Goal: Transaction & Acquisition: Purchase product/service

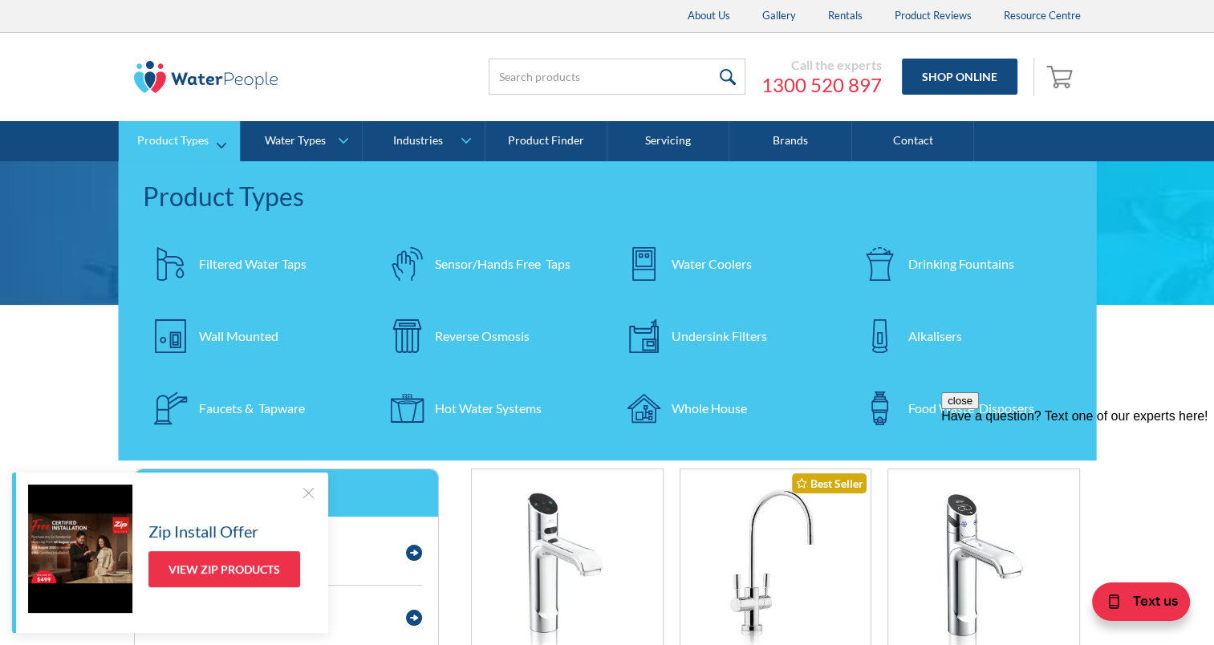
click at [233, 261] on div "Filtered Water Taps" at bounding box center [252, 263] width 107 height 19
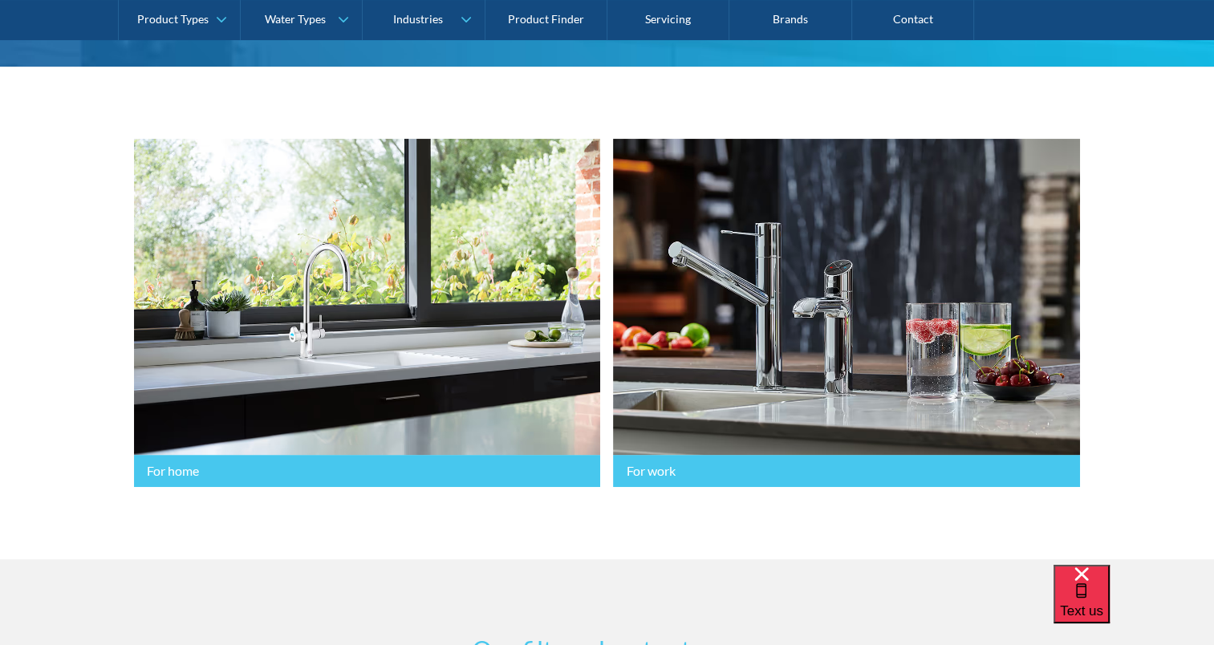
click at [356, 353] on link "For home" at bounding box center [367, 313] width 467 height 349
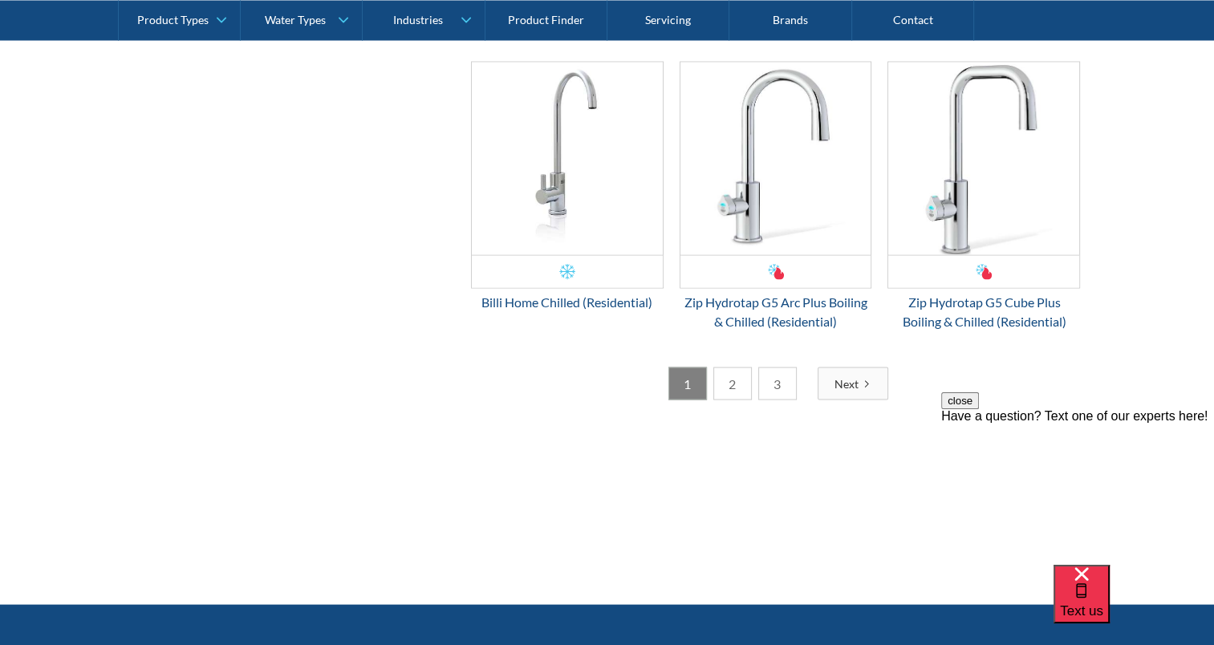
scroll to position [3054, 0]
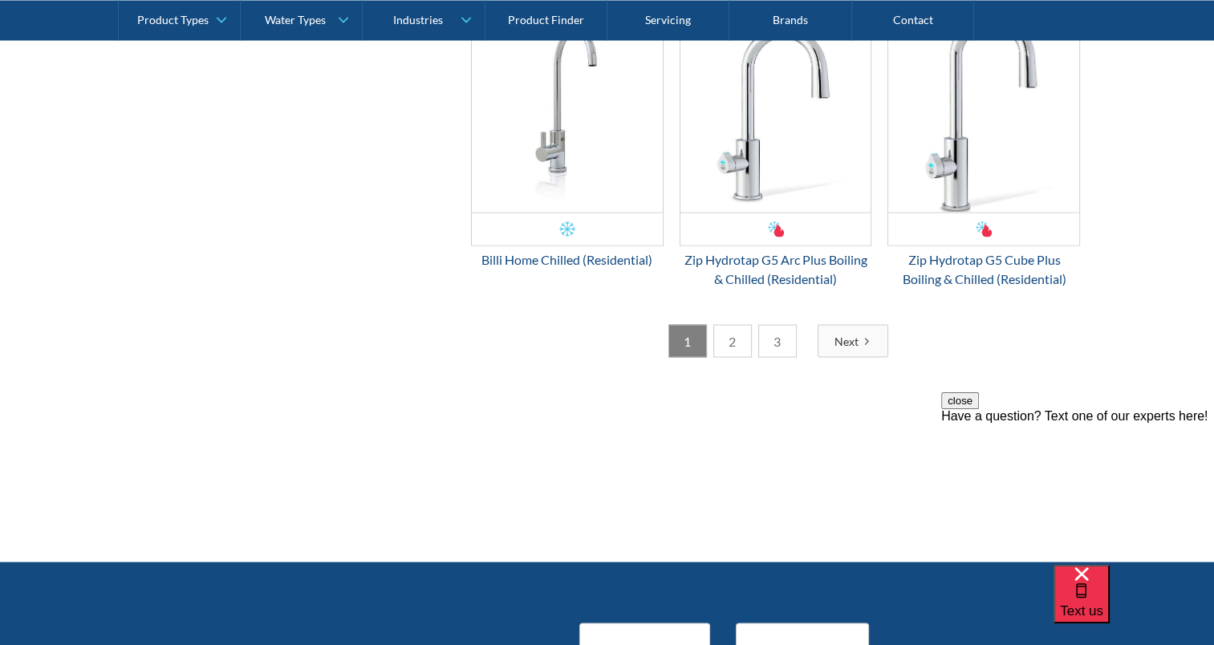
click at [737, 354] on link "2" at bounding box center [732, 341] width 39 height 33
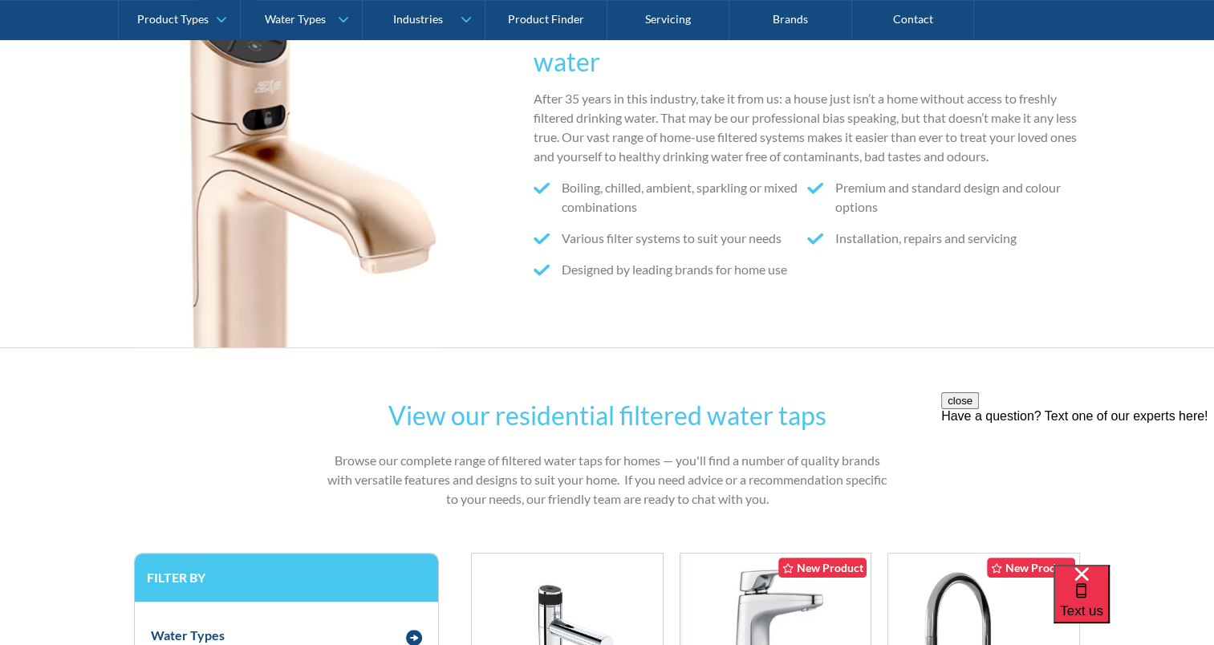
scroll to position [0, 0]
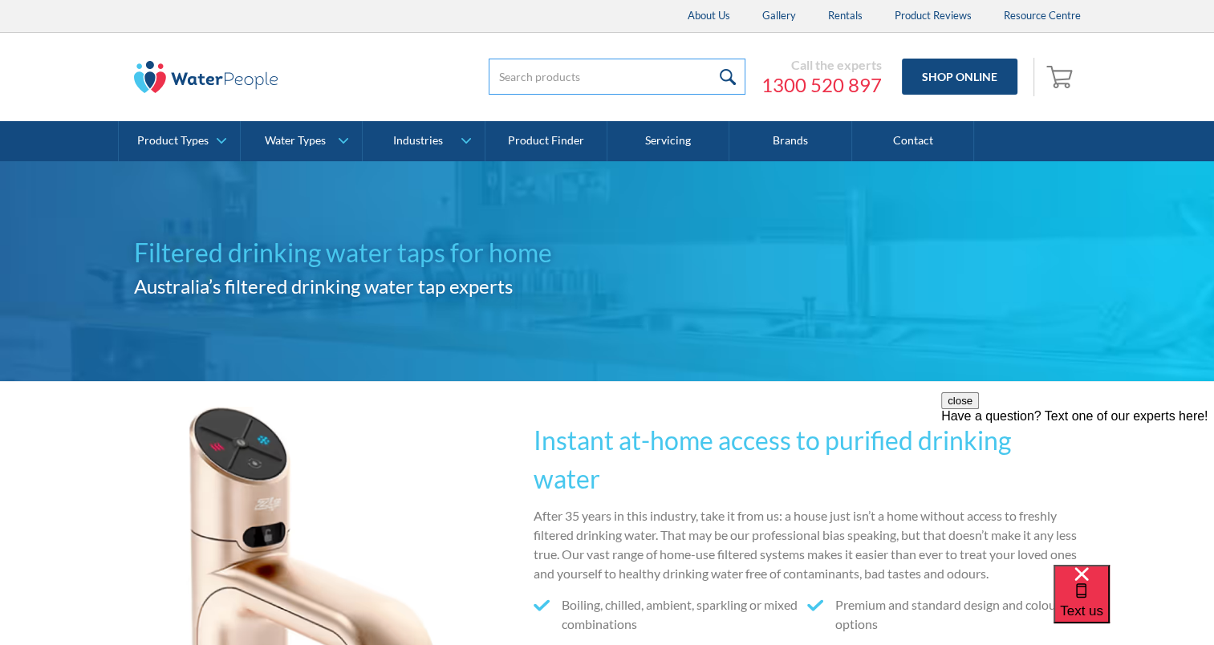
click at [567, 71] on input "search" at bounding box center [616, 77] width 257 height 36
type input "sparkeling"
click at [711, 59] on input "submit" at bounding box center [728, 77] width 34 height 36
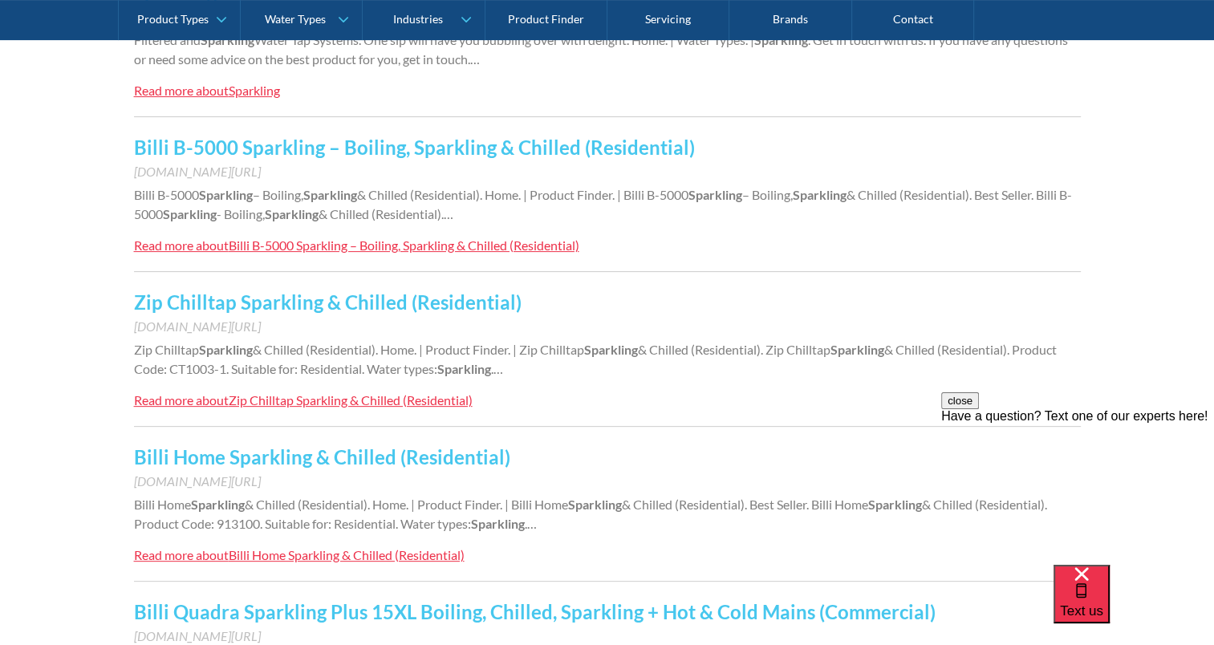
scroll to position [468, 0]
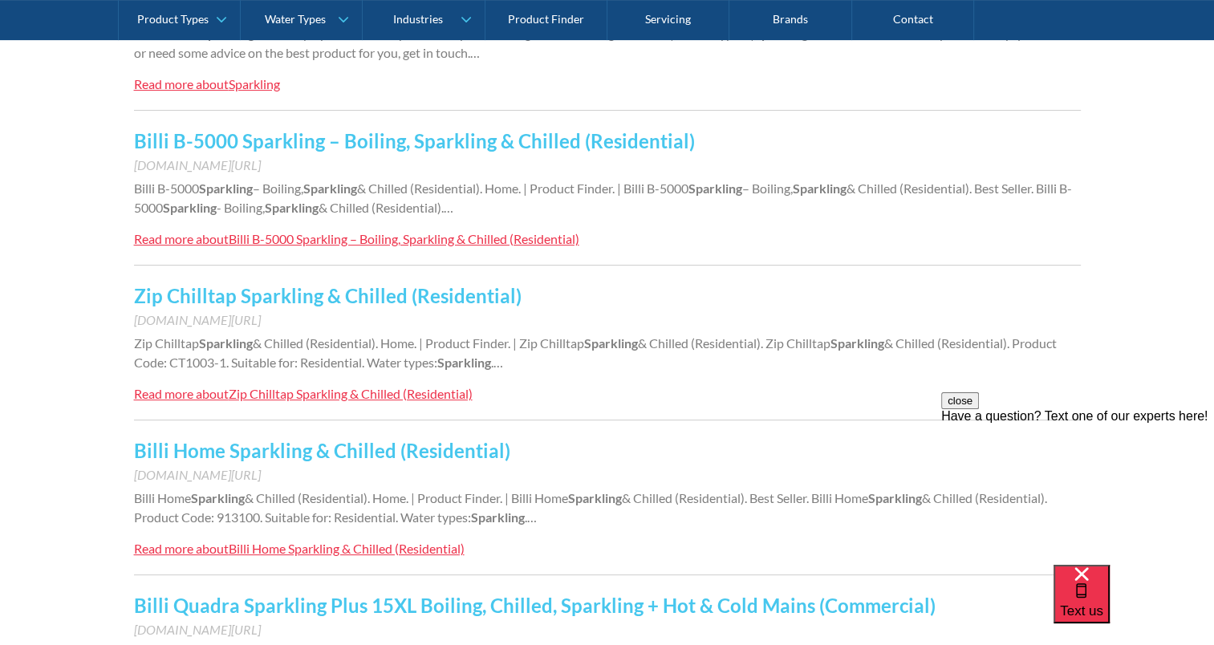
click at [294, 452] on link "Billi Home Sparkling & Chilled (Residential)" at bounding box center [322, 450] width 376 height 23
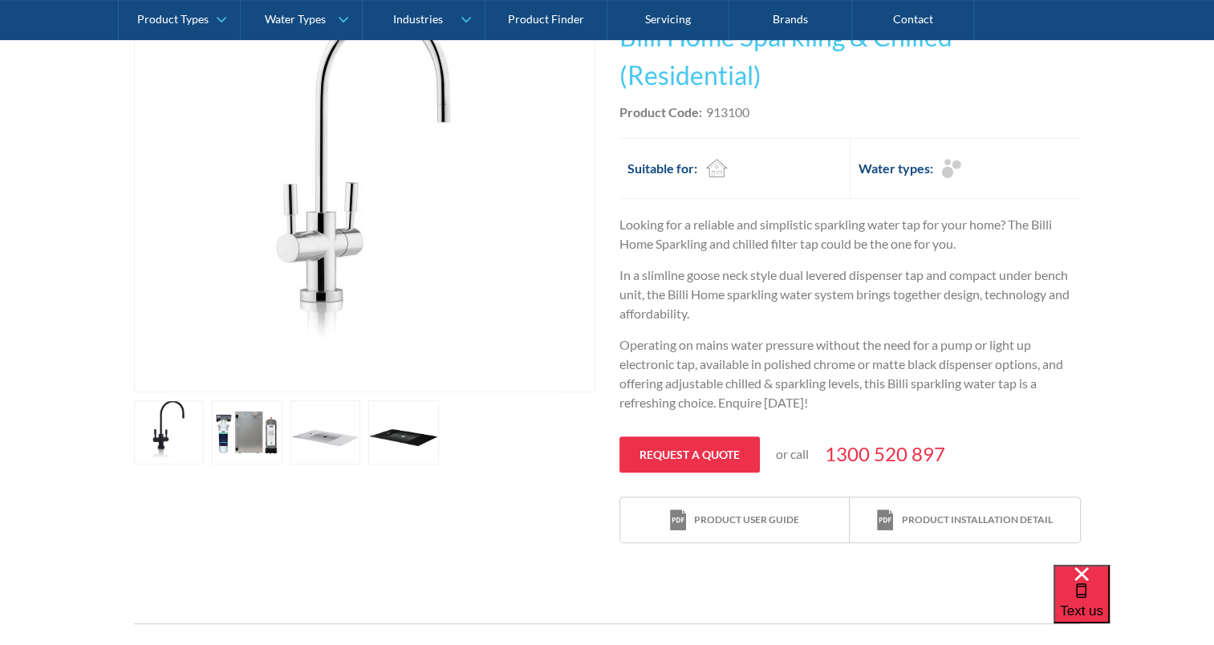
click at [160, 444] on link "open lightbox" at bounding box center [169, 432] width 71 height 64
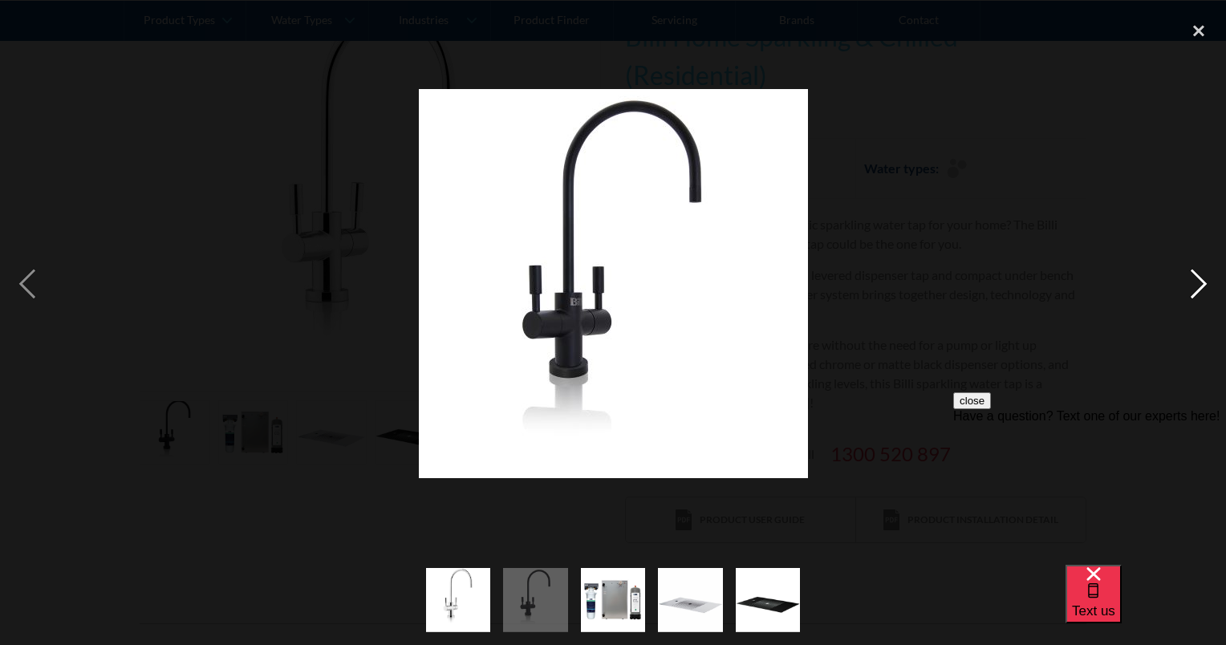
click at [1193, 278] on div "next image" at bounding box center [1198, 283] width 55 height 541
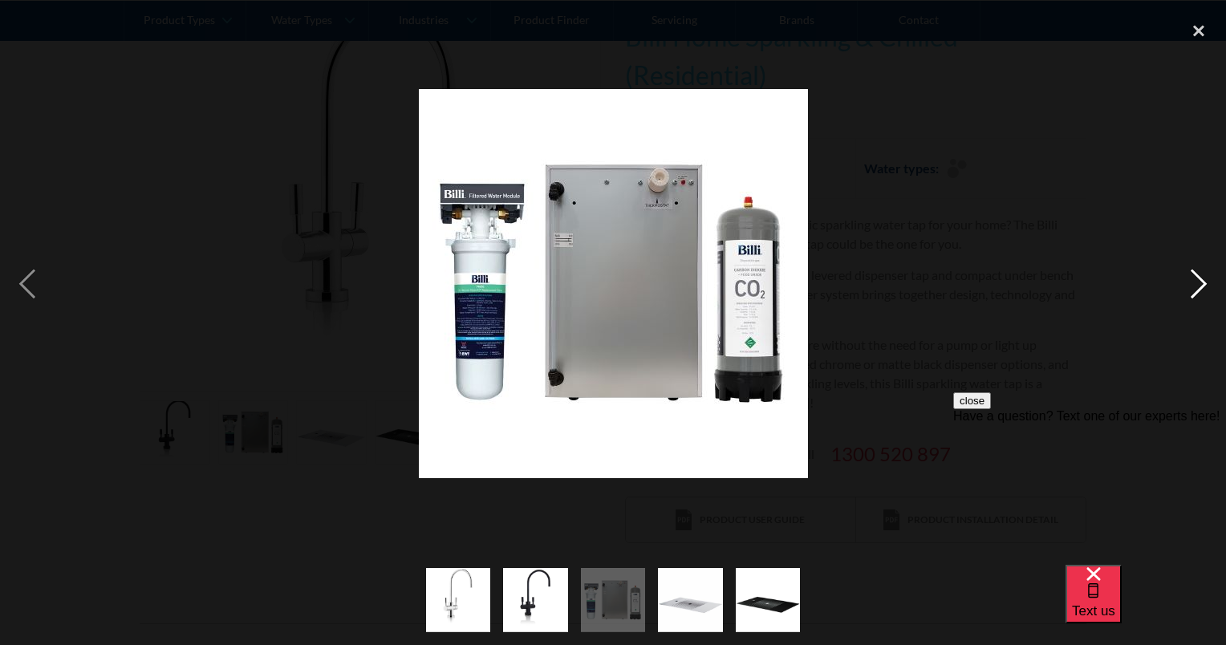
click at [1193, 278] on div "next image" at bounding box center [1198, 283] width 55 height 541
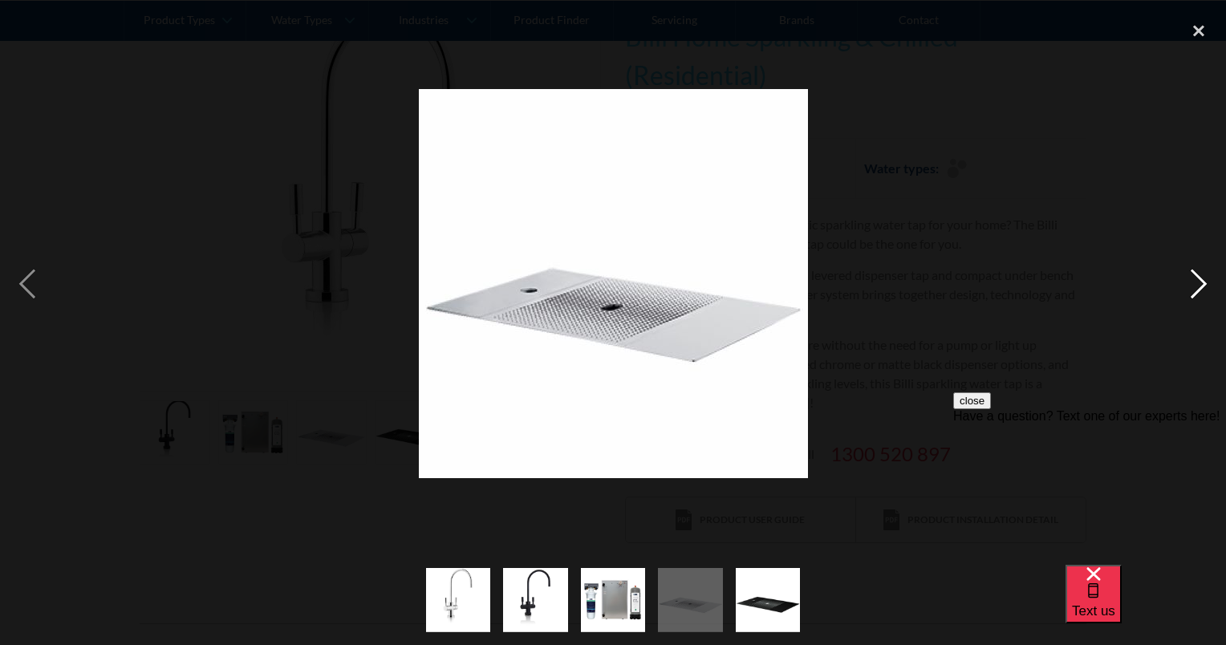
click at [1193, 278] on div "next image" at bounding box center [1198, 283] width 55 height 541
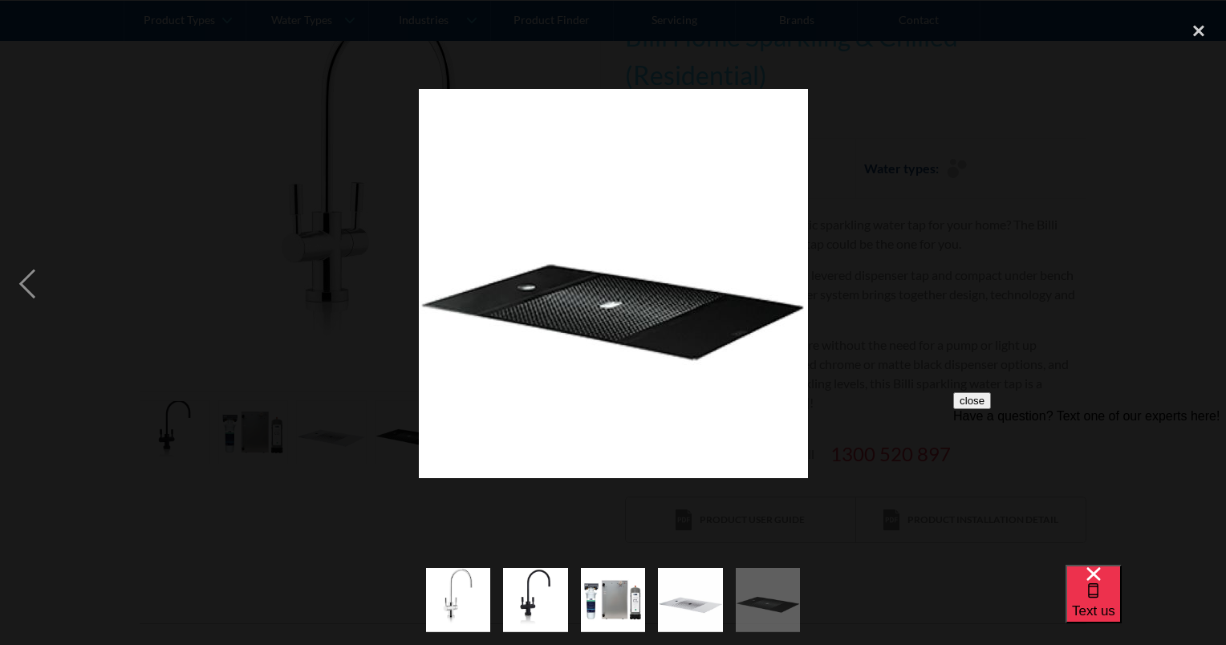
click at [1193, 278] on div "next image" at bounding box center [1198, 283] width 55 height 541
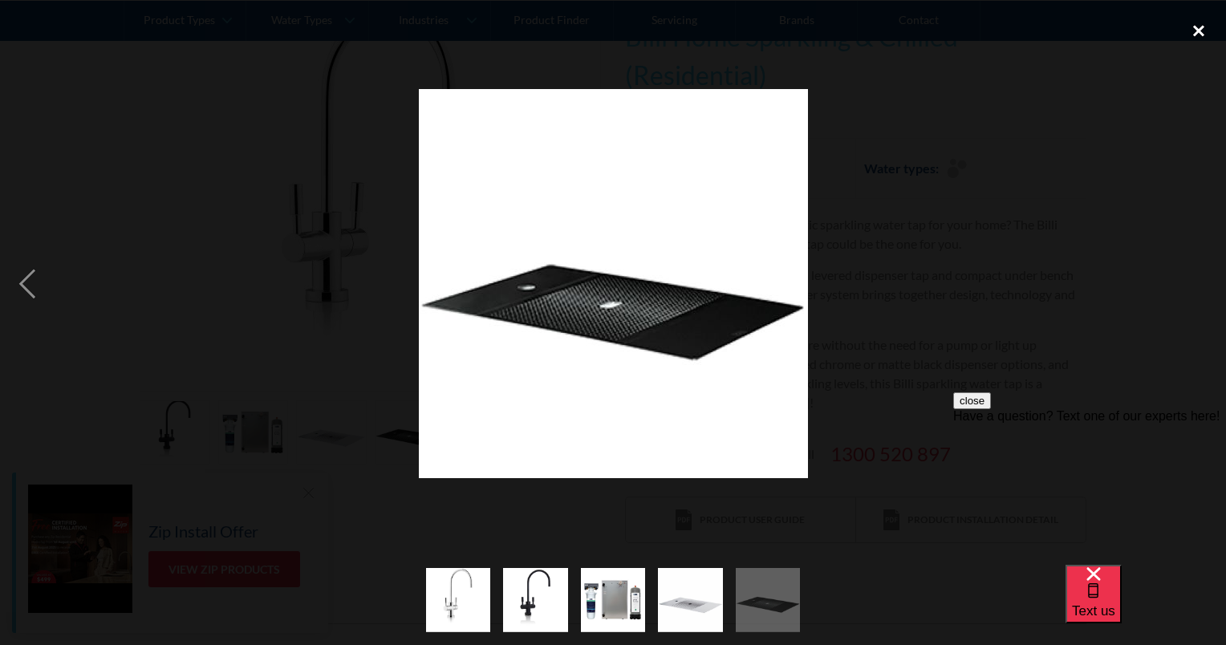
click at [1194, 28] on div "close lightbox" at bounding box center [1198, 30] width 55 height 35
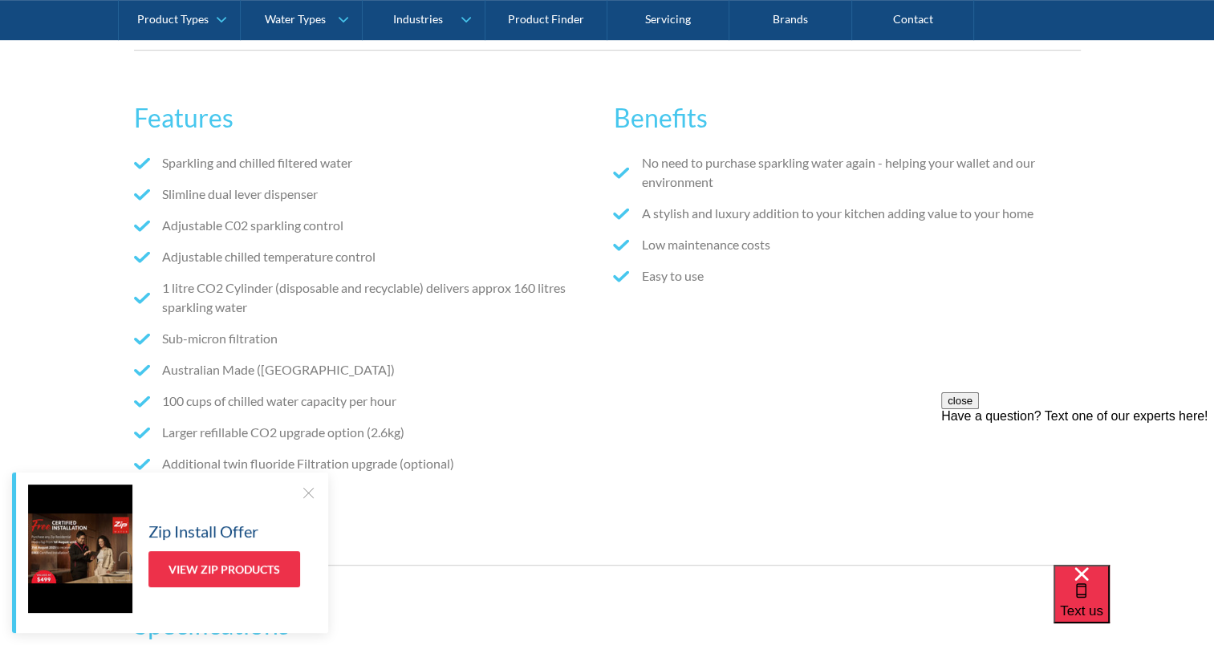
scroll to position [938, 0]
click at [309, 486] on div at bounding box center [308, 492] width 16 height 16
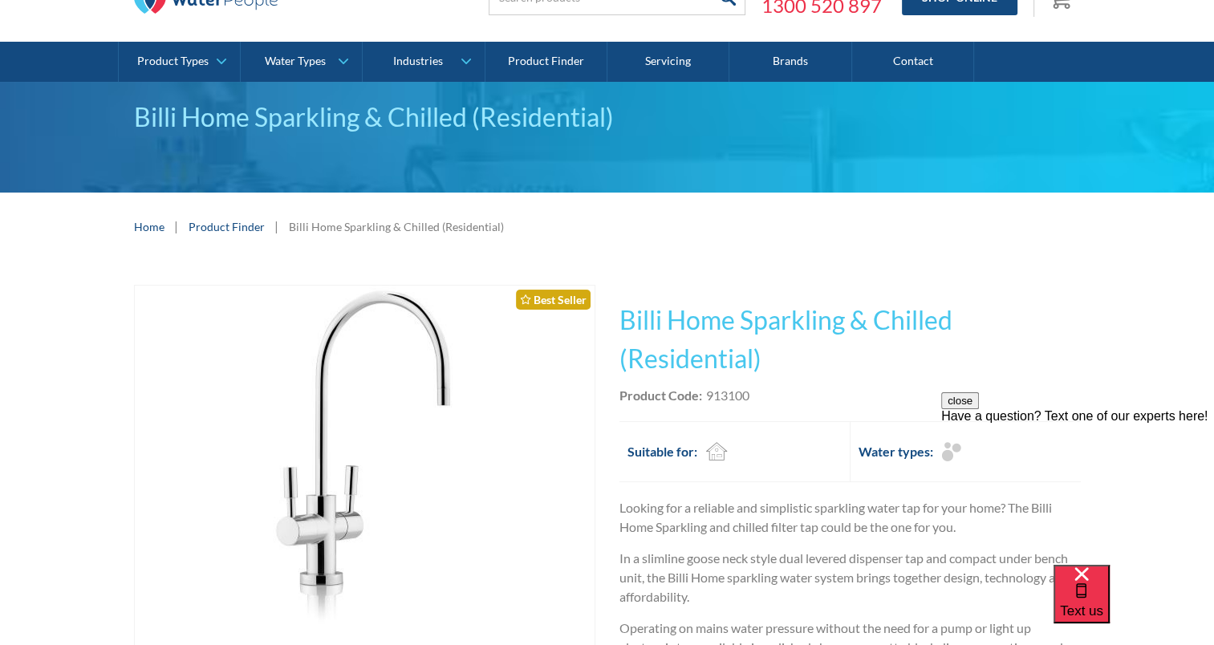
scroll to position [77, 0]
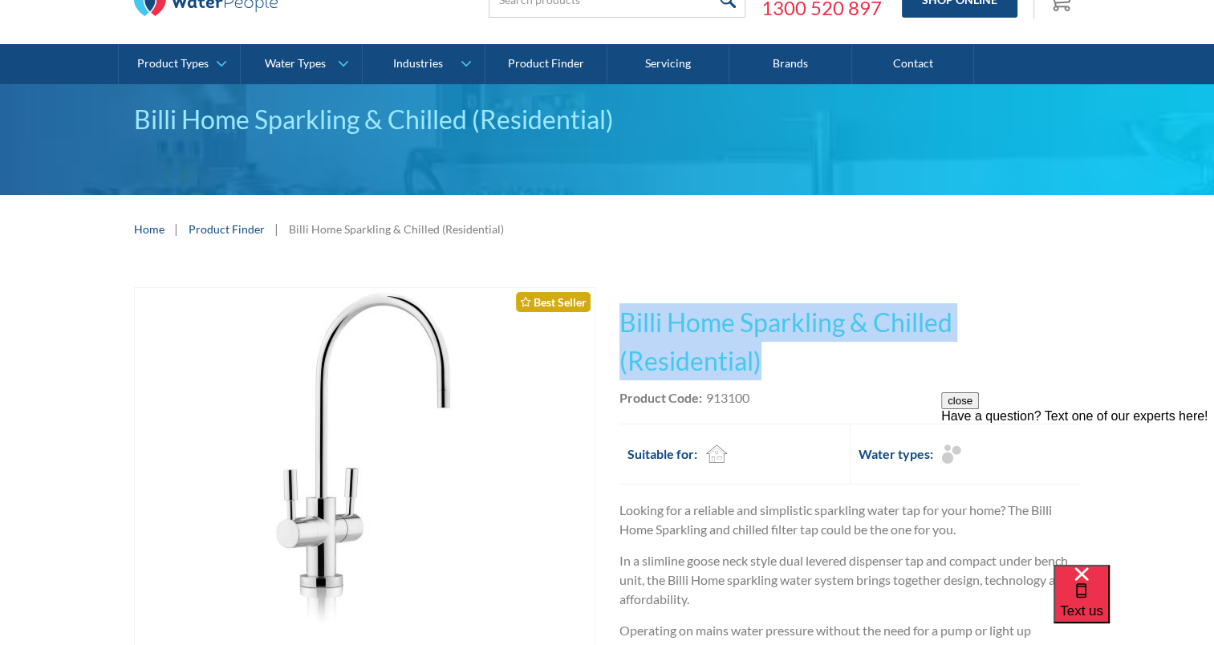
drag, startPoint x: 622, startPoint y: 317, endPoint x: 780, endPoint y: 363, distance: 163.7
click at [780, 363] on h1 "Billi Home Sparkling & Chilled (Residential)" at bounding box center [849, 341] width 461 height 77
drag, startPoint x: 780, startPoint y: 363, endPoint x: 717, endPoint y: 319, distance: 76.1
copy h1 "Billi Home Sparkling & Chilled (Residential)"
